Goal: Task Accomplishment & Management: Use online tool/utility

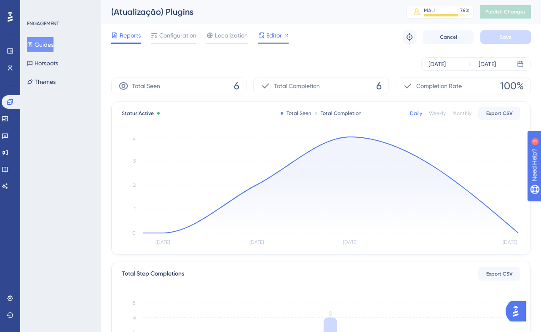
click at [277, 36] on span "Editor" at bounding box center [274, 35] width 16 height 10
click at [264, 32] on icon at bounding box center [261, 35] width 7 height 7
